Goal: Task Accomplishment & Management: Use online tool/utility

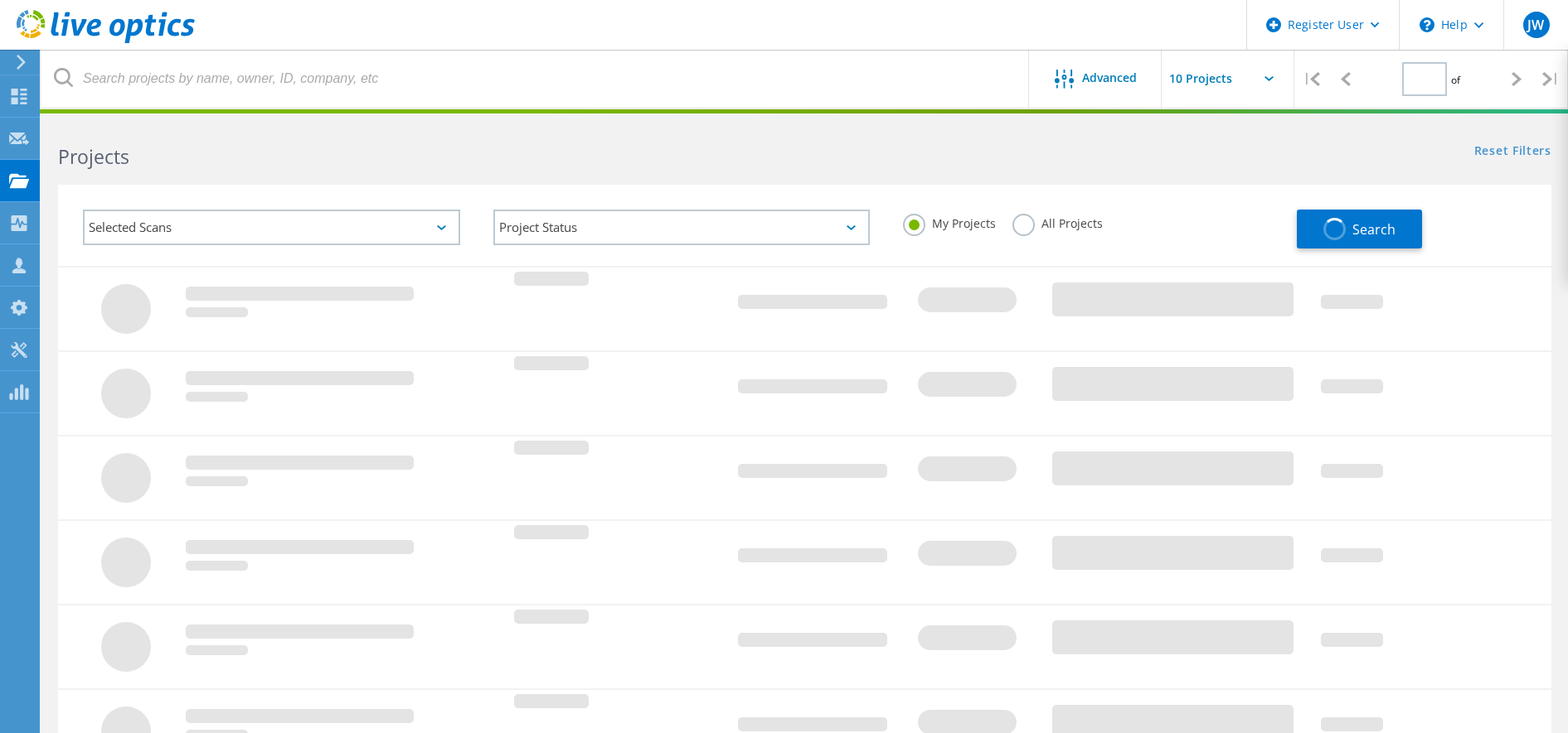
type input "1"
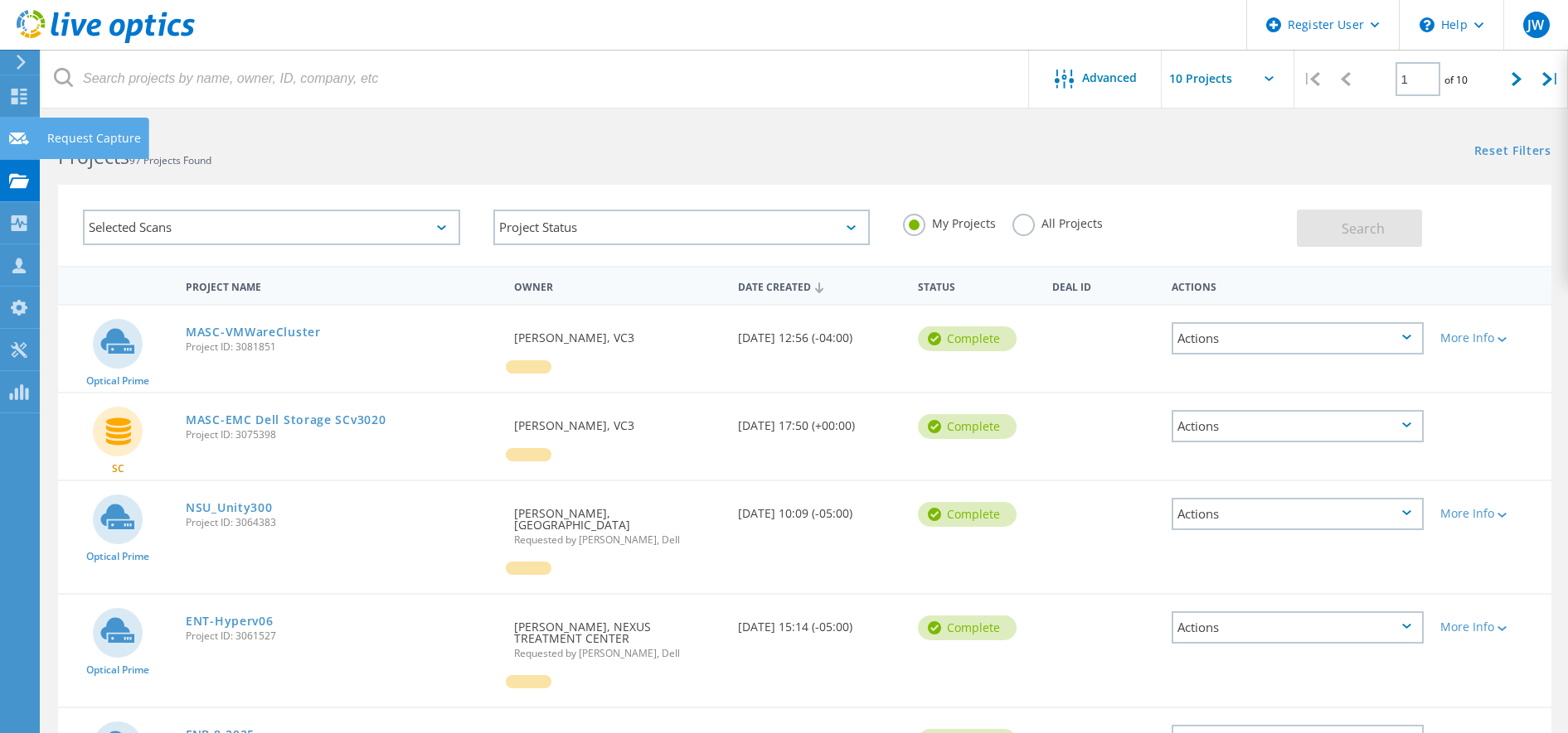
click at [16, 139] on icon at bounding box center [19, 138] width 20 height 16
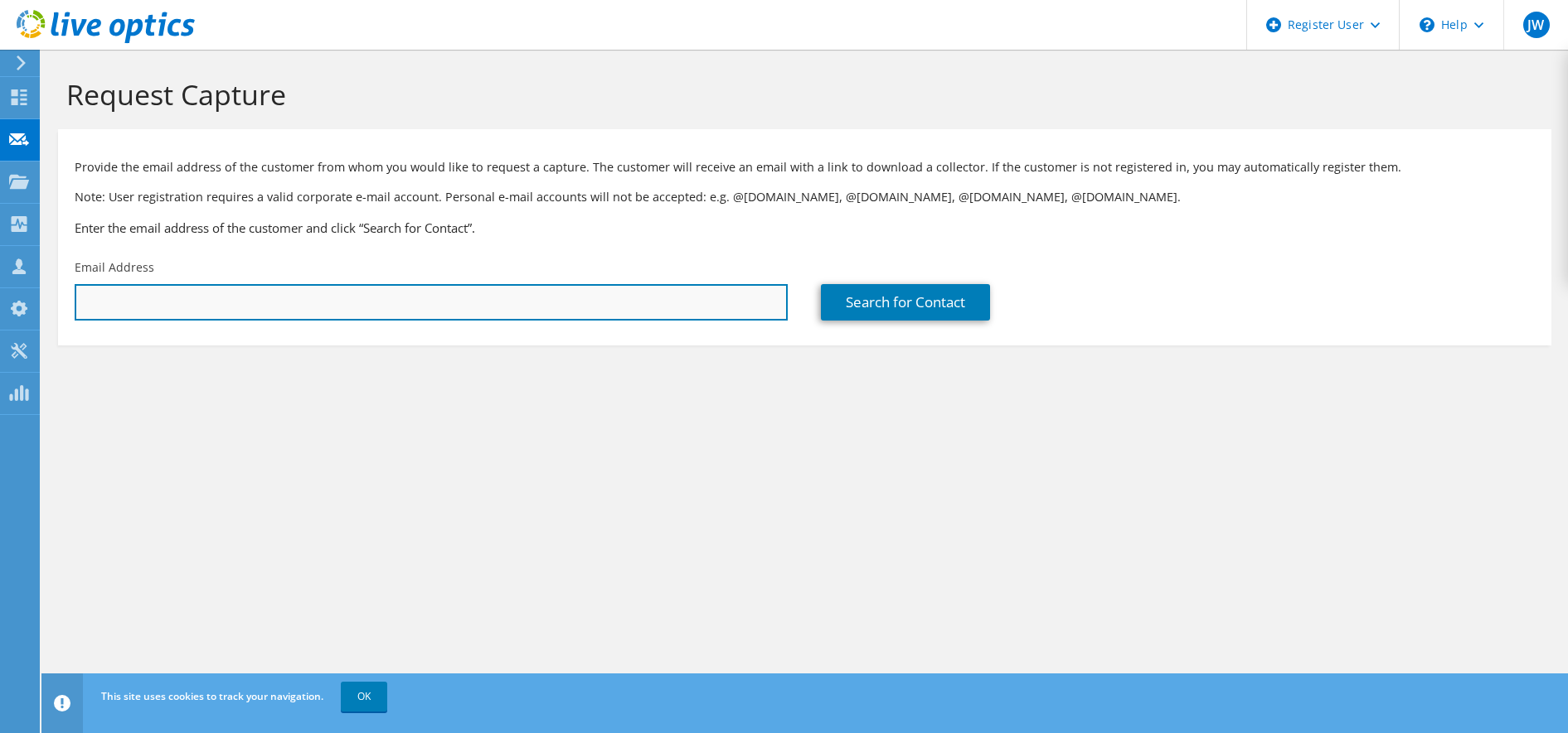
click at [658, 304] on input "text" at bounding box center [431, 302] width 713 height 36
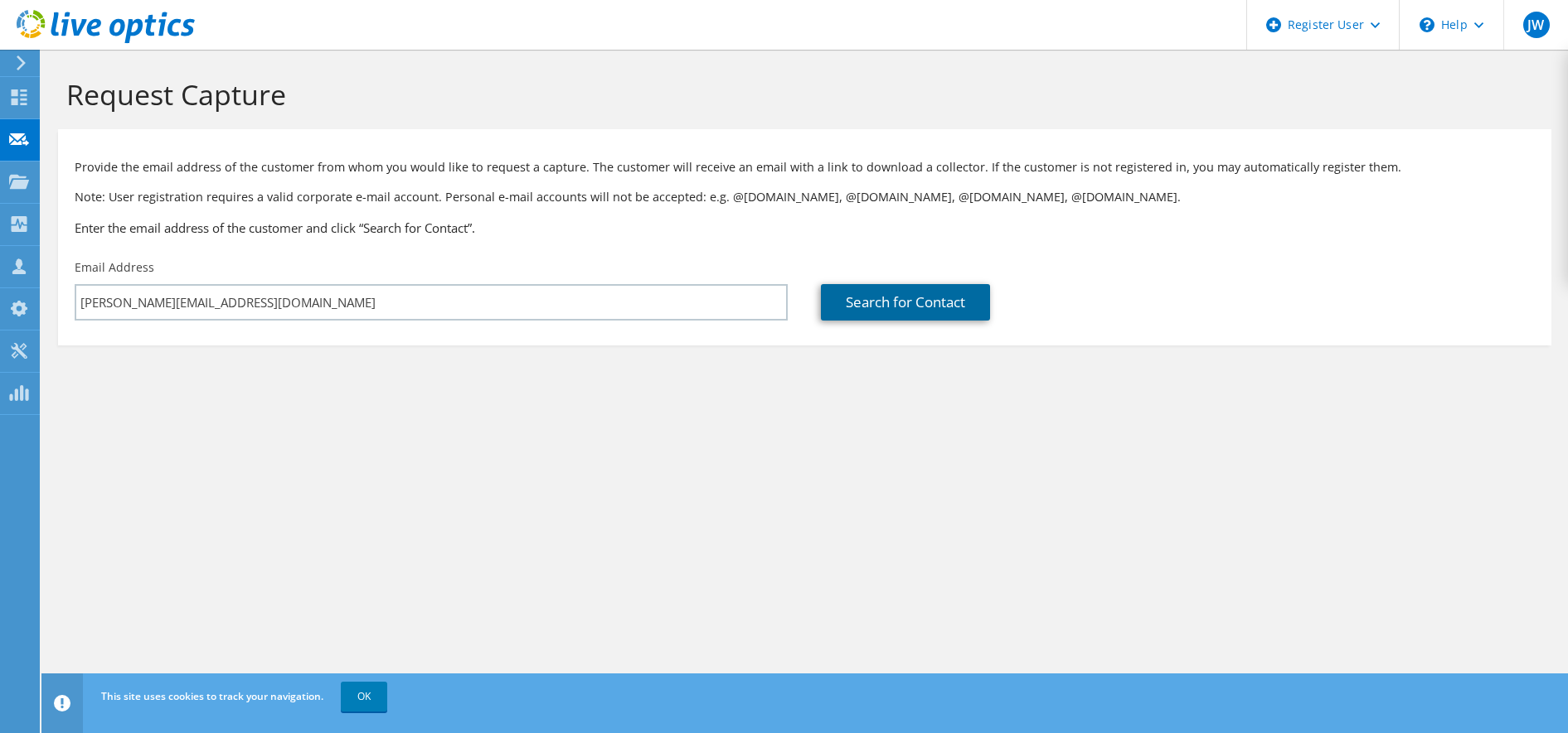
click at [903, 285] on link "Search for Contact" at bounding box center [905, 302] width 169 height 36
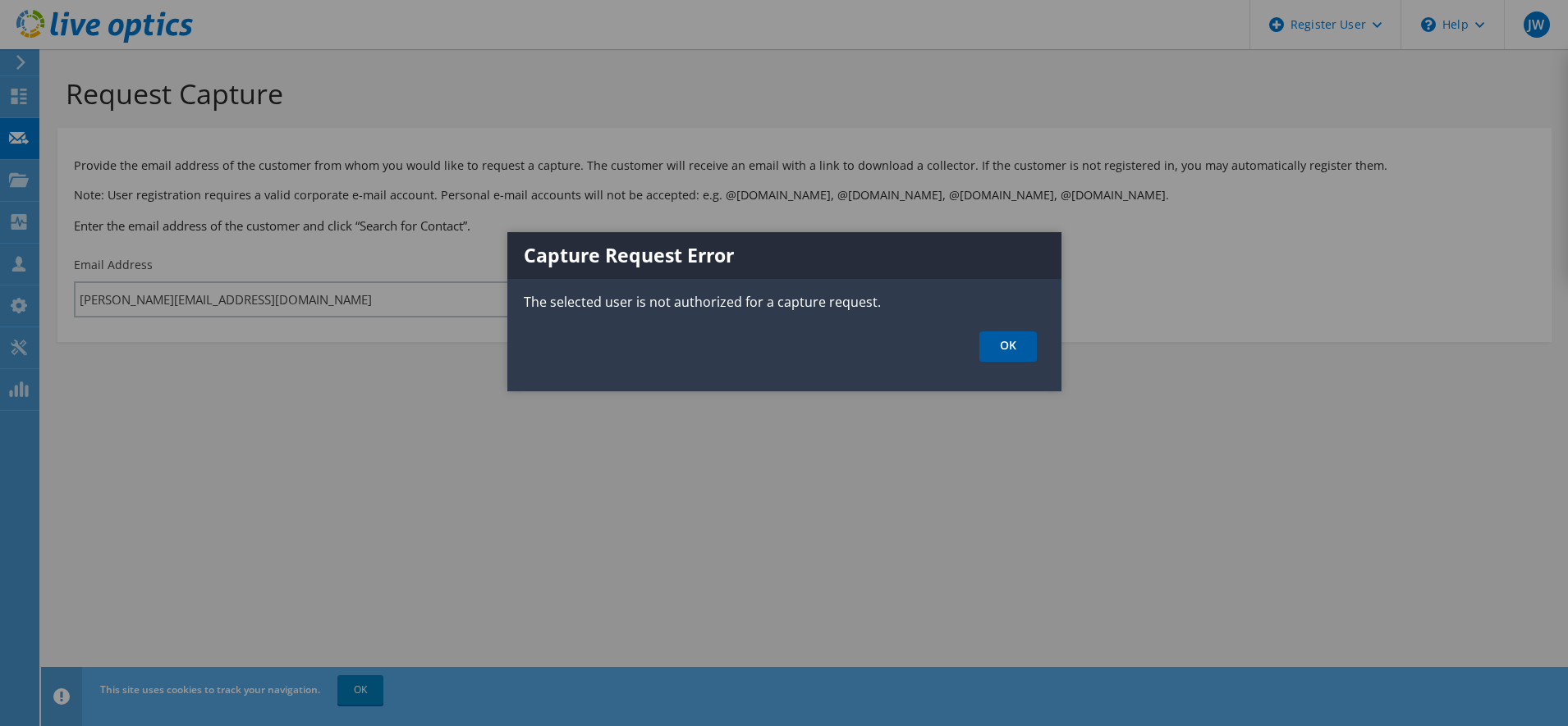
click at [1008, 343] on link "OK" at bounding box center [1007, 346] width 58 height 30
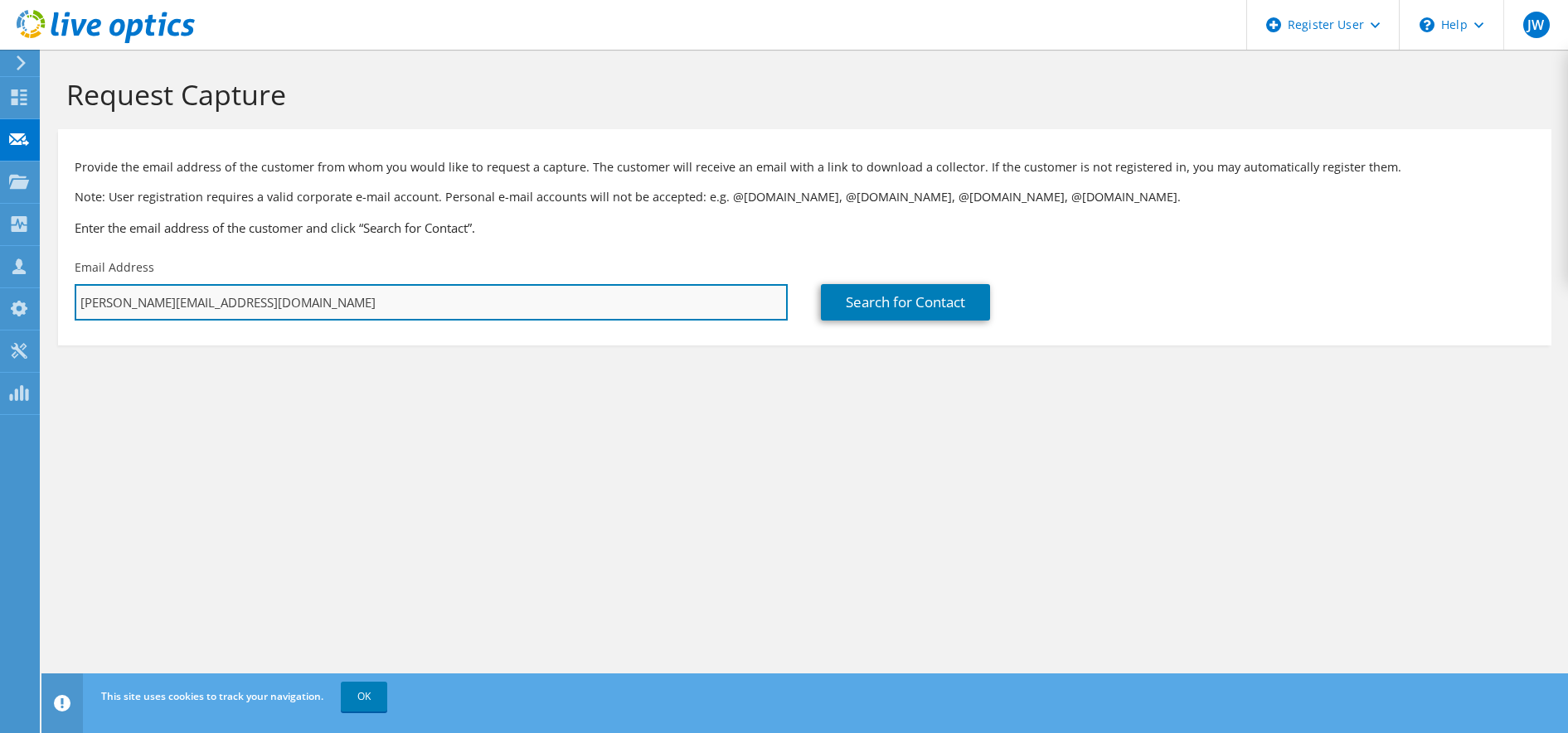
click at [244, 311] on input "Jared.westin@dell.com" at bounding box center [431, 302] width 713 height 36
type input "jwestin985@gmail.com"
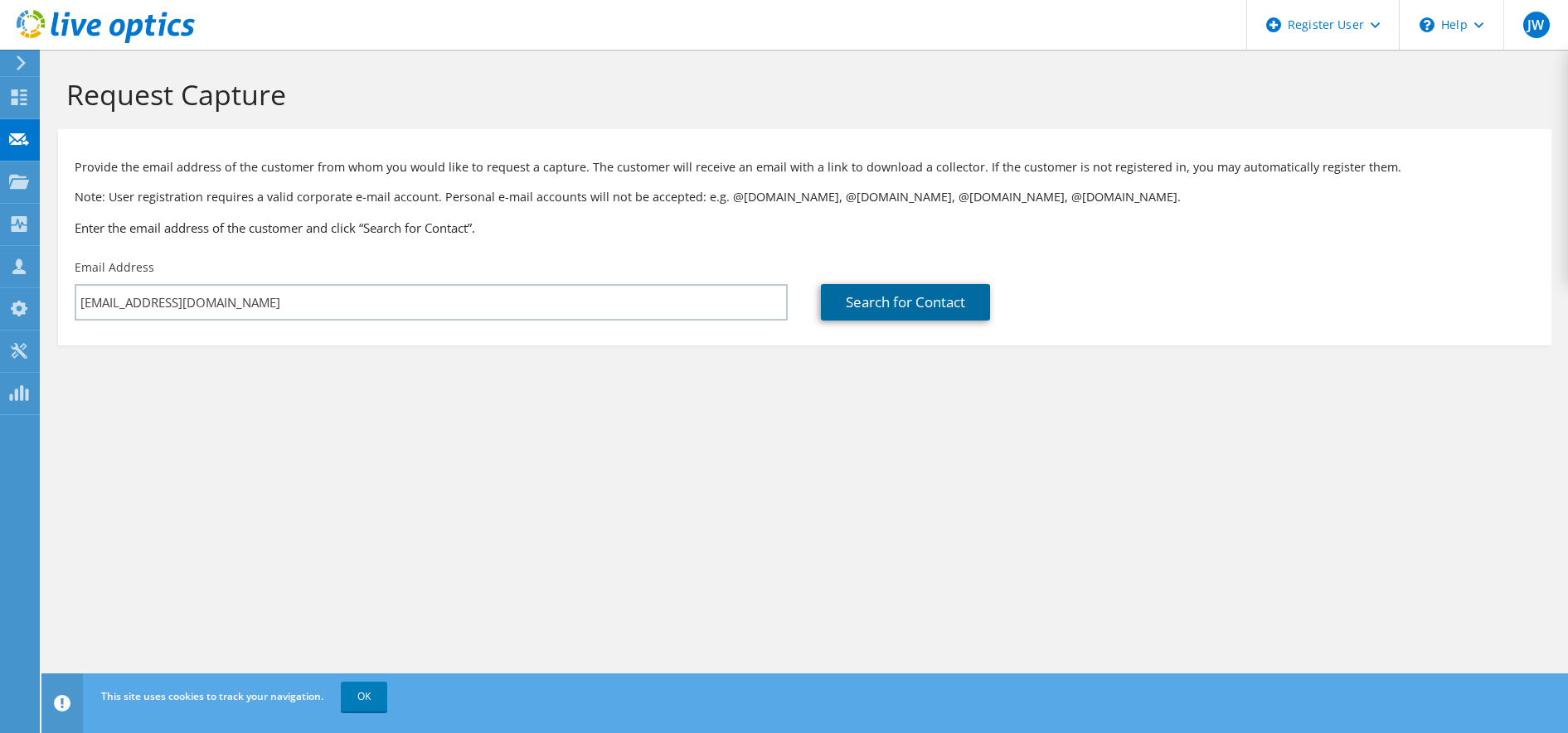
click at [901, 301] on link "Search for Contact" at bounding box center [905, 302] width 169 height 36
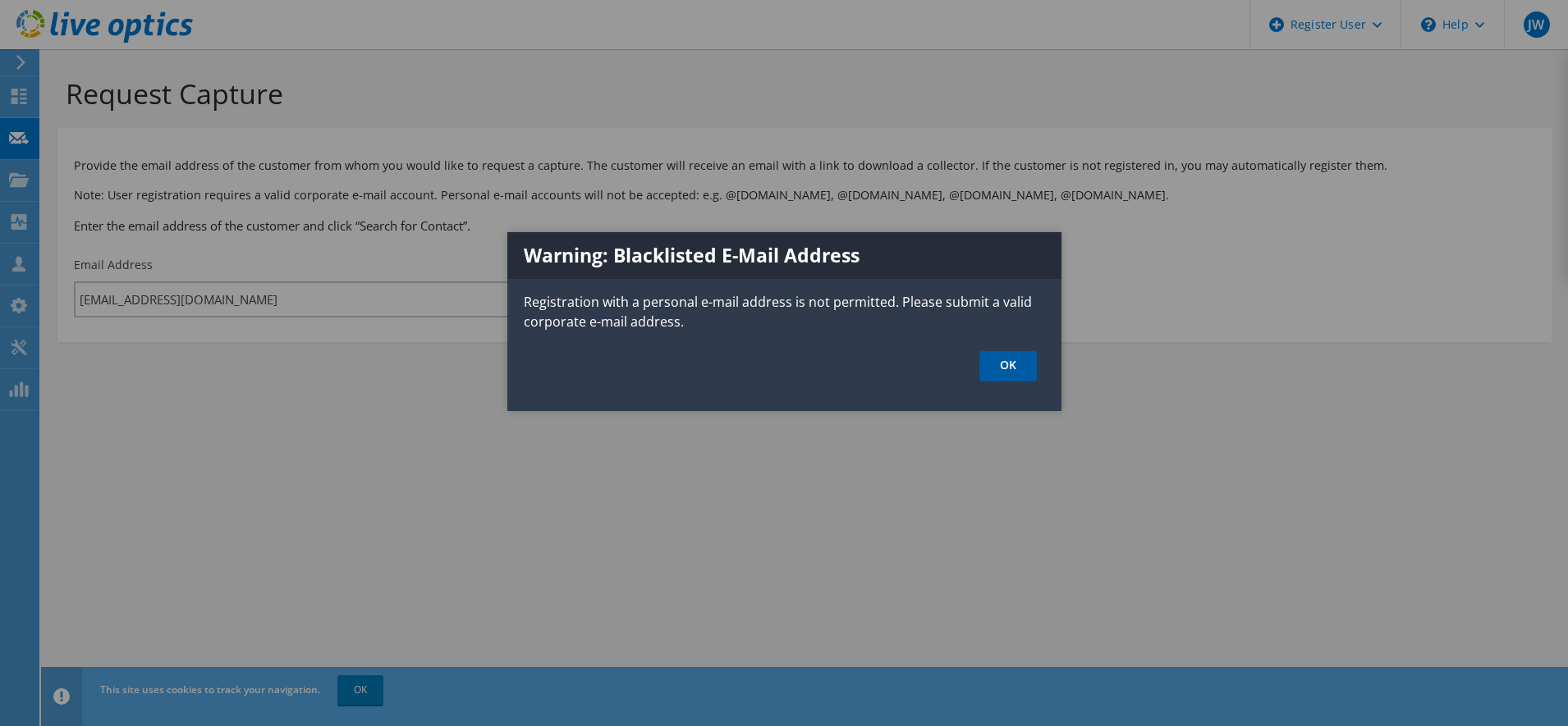
click at [1011, 366] on link "OK" at bounding box center [1007, 366] width 58 height 30
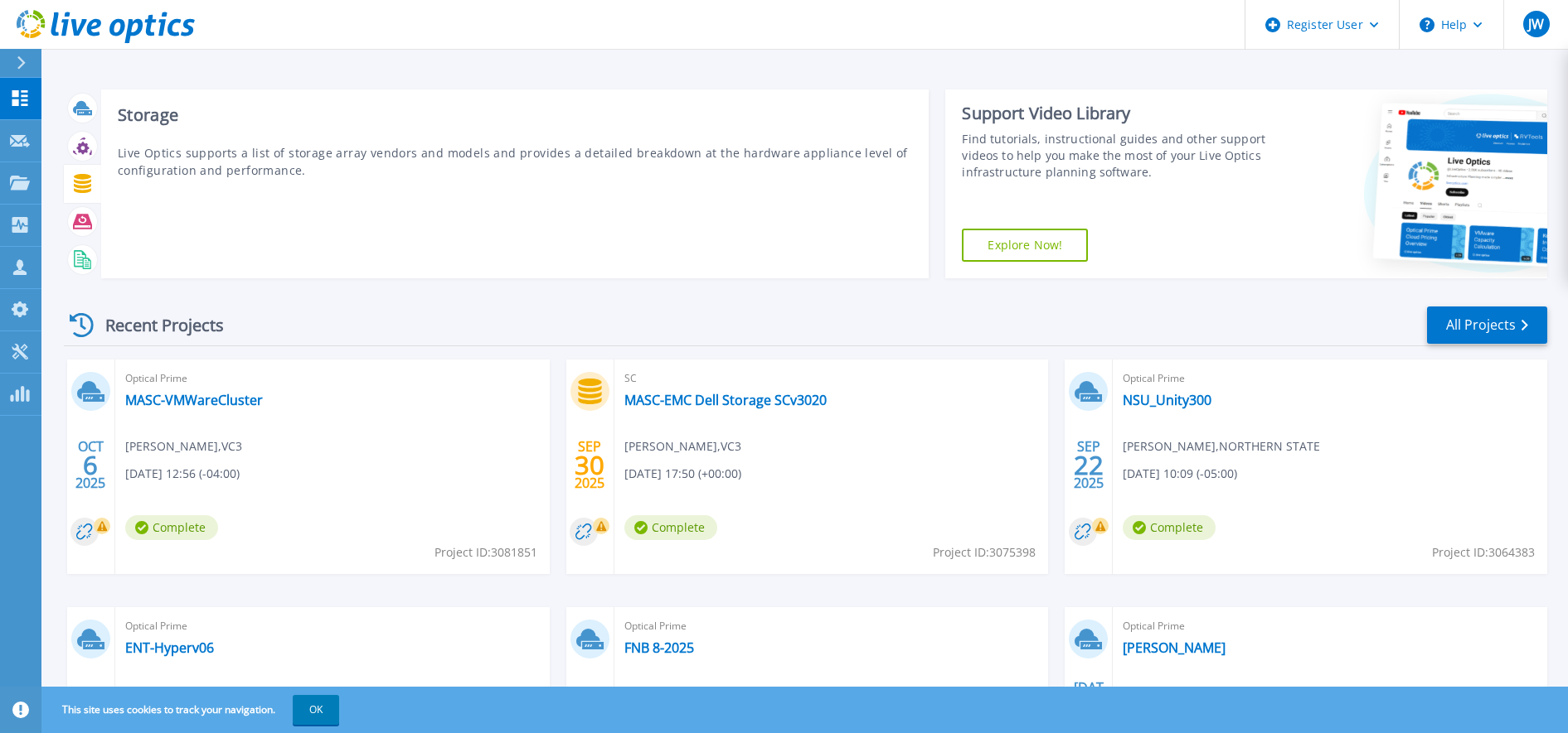
click at [90, 177] on icon at bounding box center [82, 184] width 17 height 19
